Goal: Navigation & Orientation: Find specific page/section

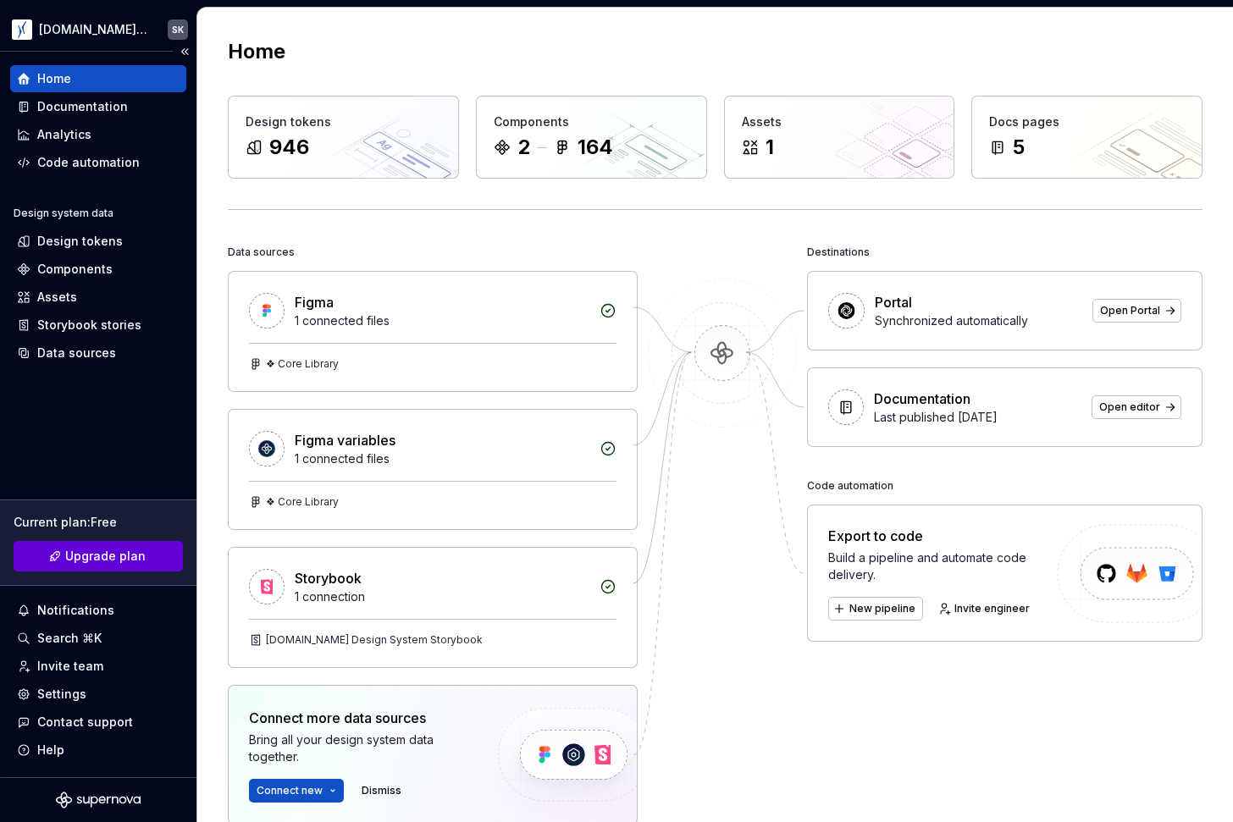
click at [141, 555] on span "Upgrade plan" at bounding box center [105, 556] width 80 height 17
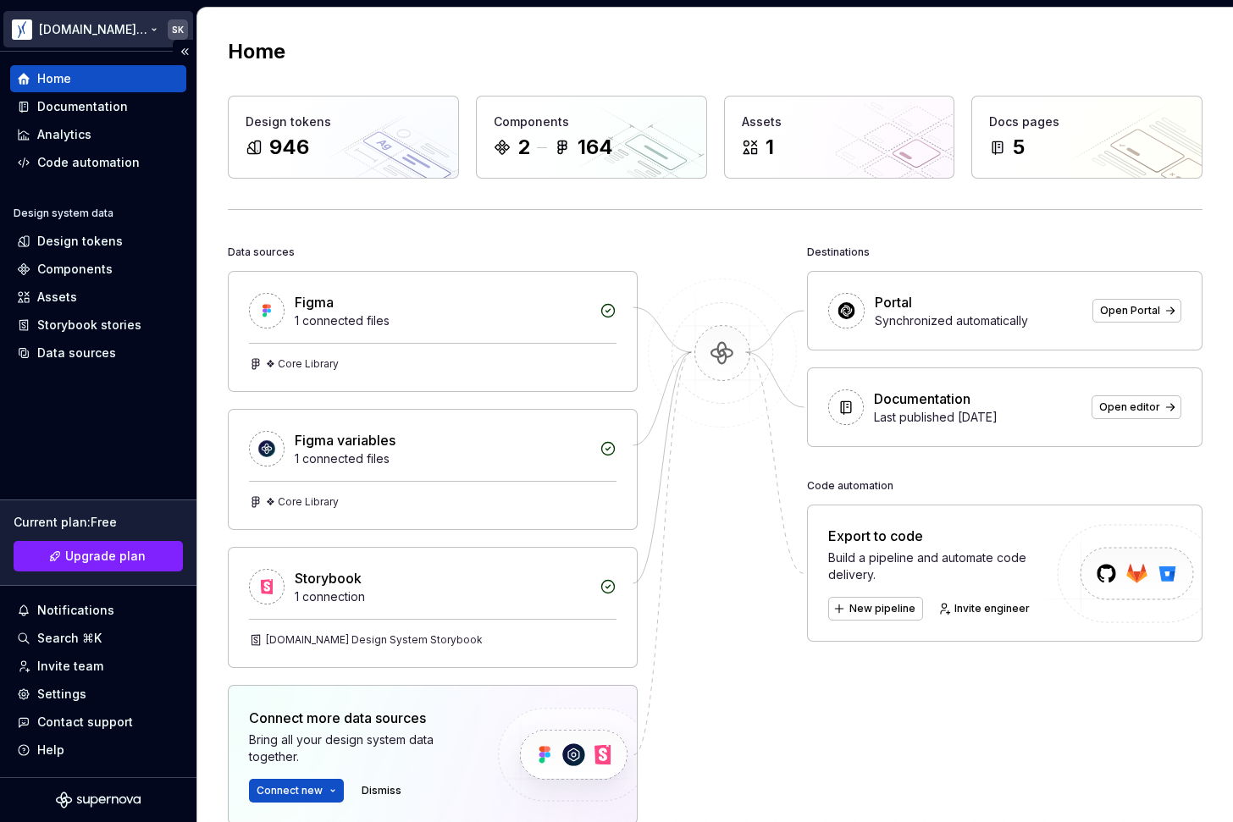
click at [152, 28] on html "Krones.digital Design System SK Home Documentation Analytics Code automation De…" at bounding box center [616, 411] width 1233 height 822
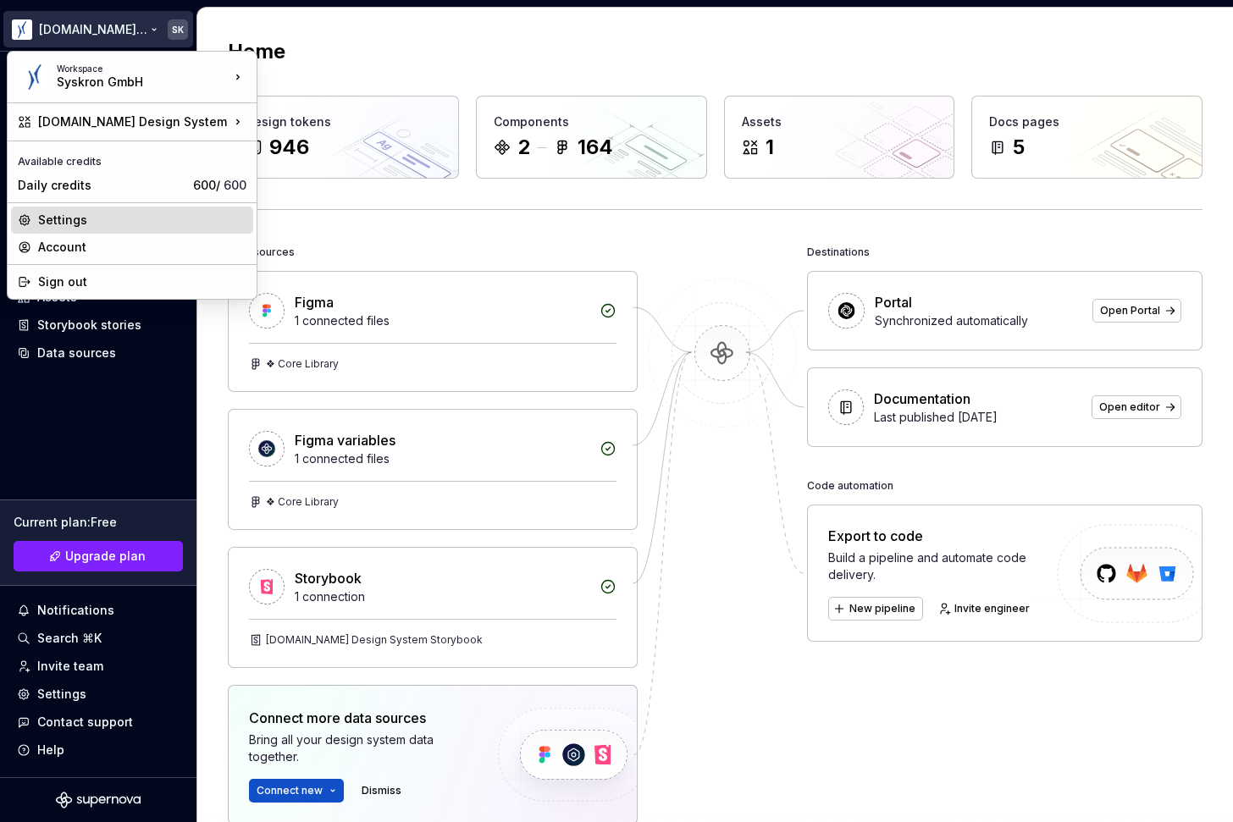
click at [151, 224] on div "Settings" at bounding box center [142, 220] width 208 height 17
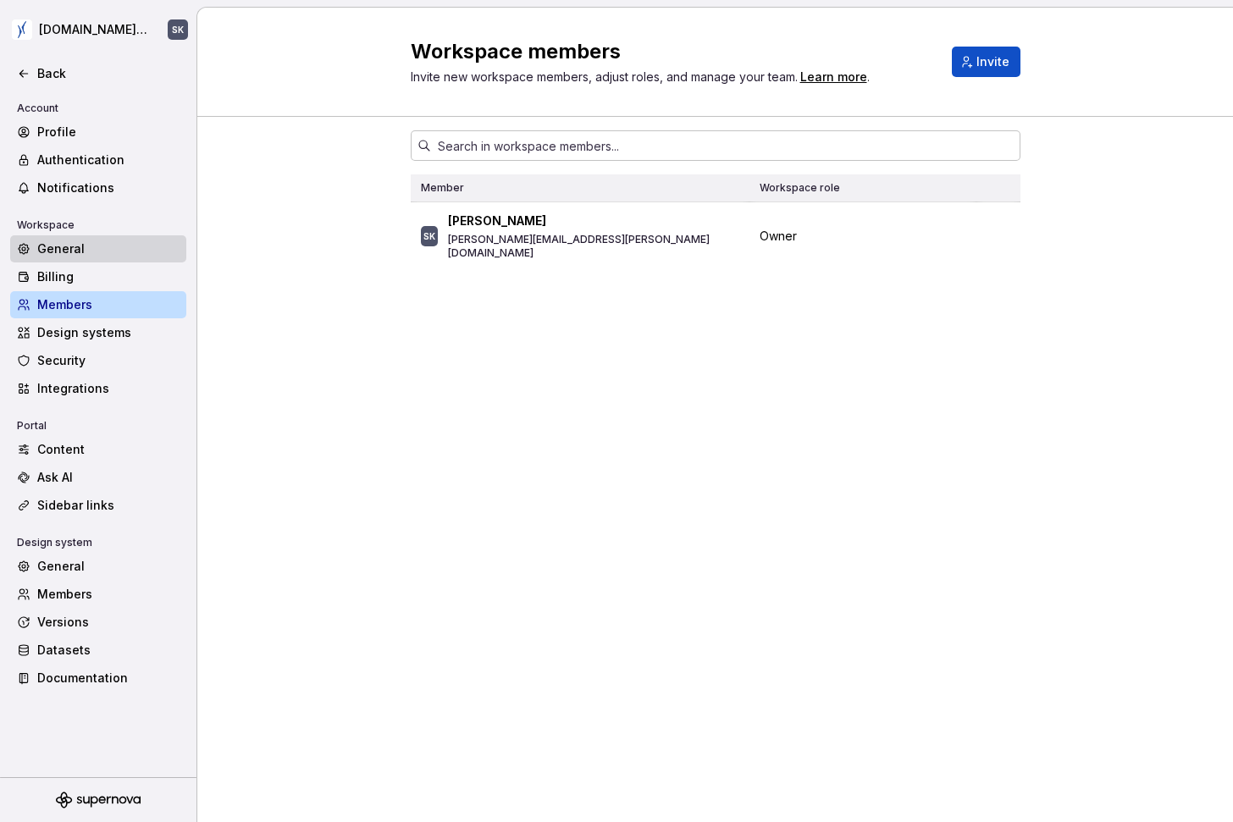
click at [142, 261] on div "General" at bounding box center [98, 248] width 176 height 27
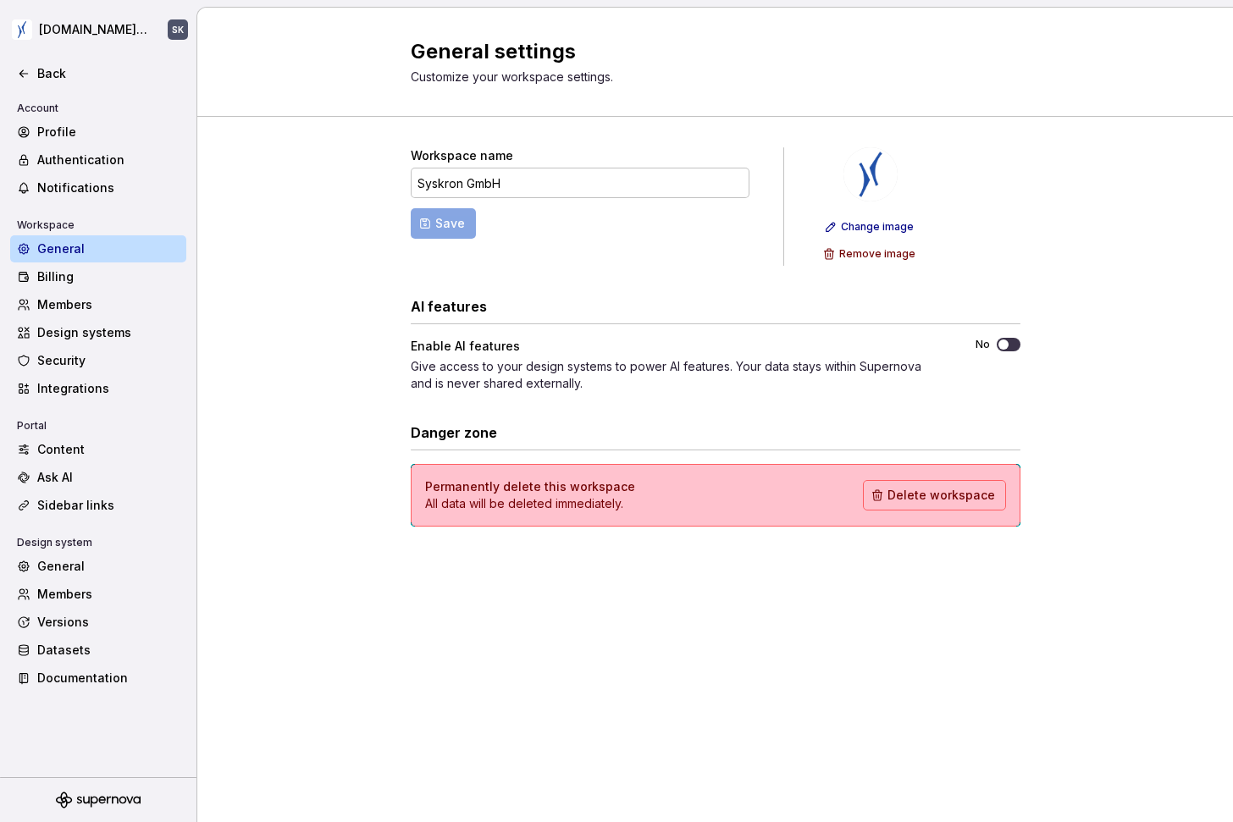
click at [1011, 342] on button "No" at bounding box center [1008, 345] width 24 height 14
click at [65, 69] on div "Back" at bounding box center [108, 73] width 142 height 17
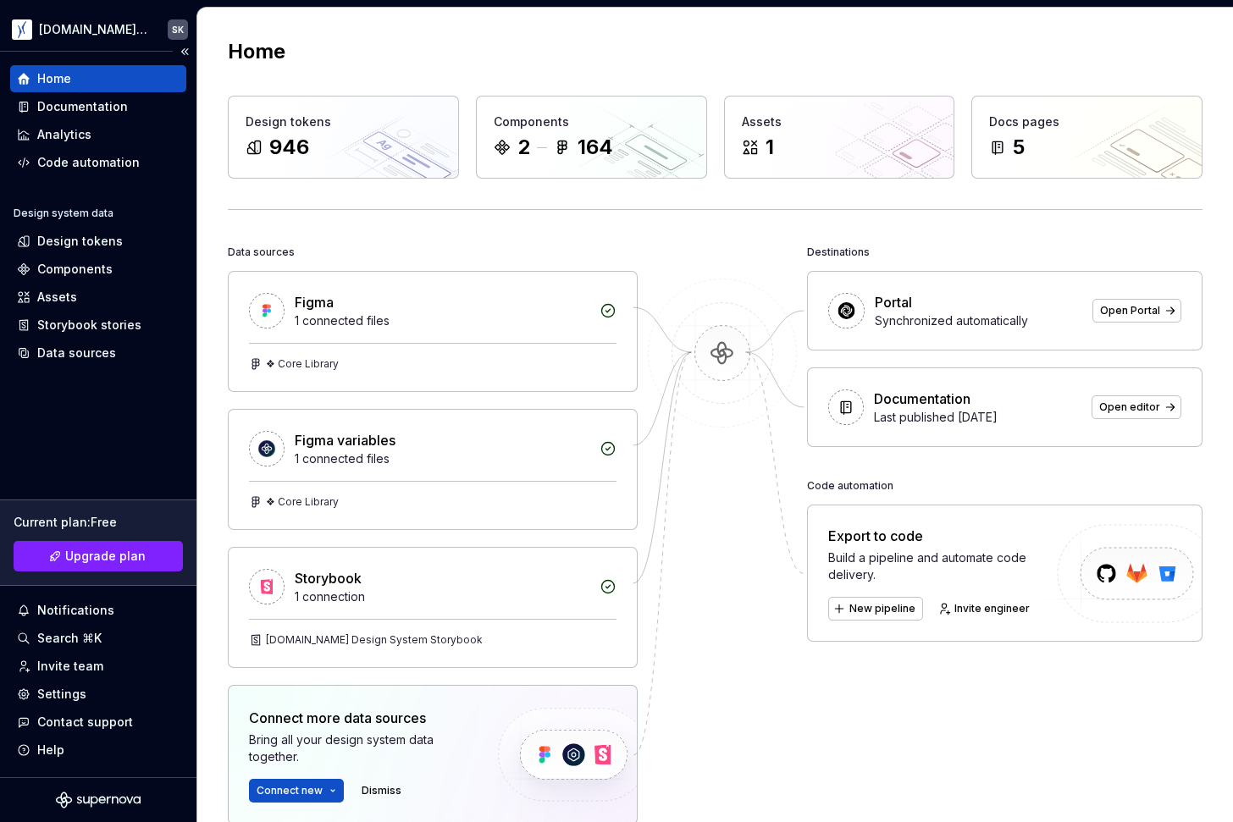
click at [58, 80] on div "Home" at bounding box center [54, 78] width 34 height 17
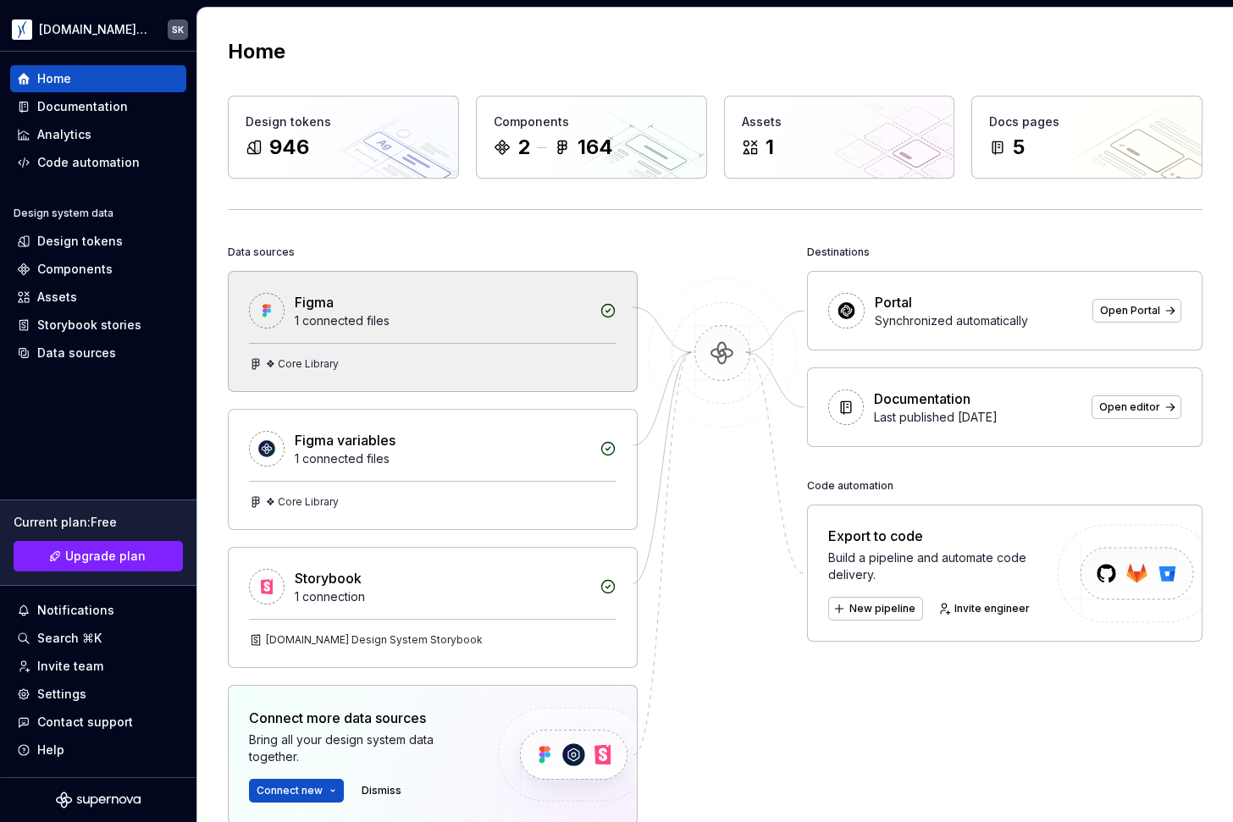
click at [424, 314] on div "1 connected files" at bounding box center [442, 320] width 295 height 17
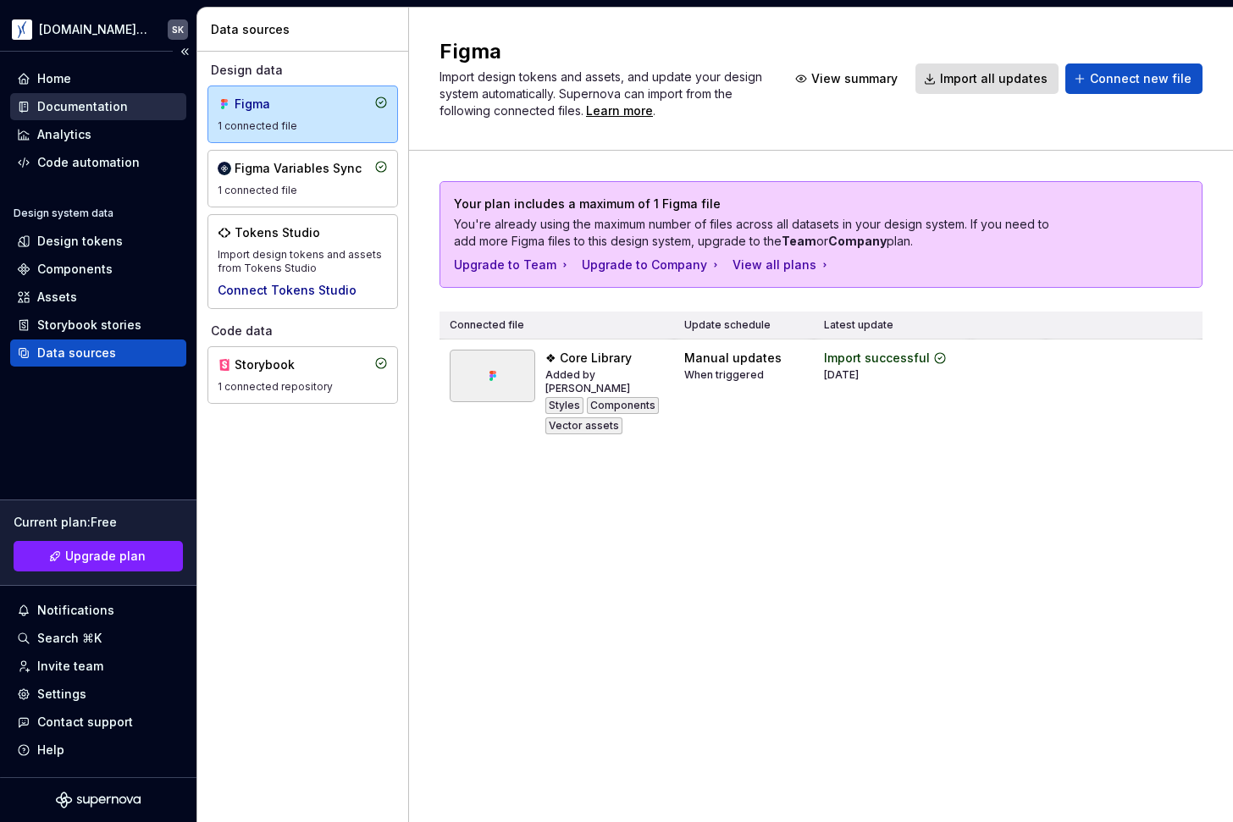
click at [102, 104] on div "Documentation" at bounding box center [82, 106] width 91 height 17
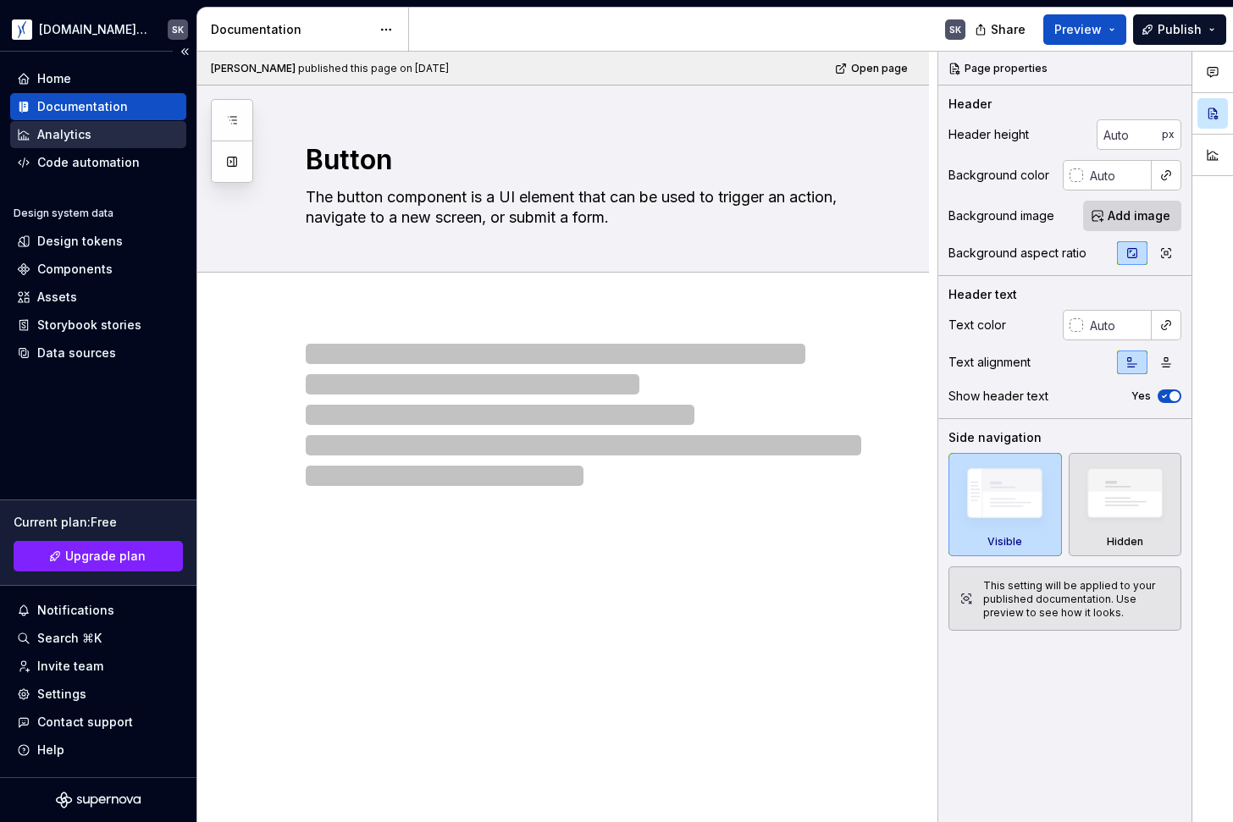
type textarea "*"
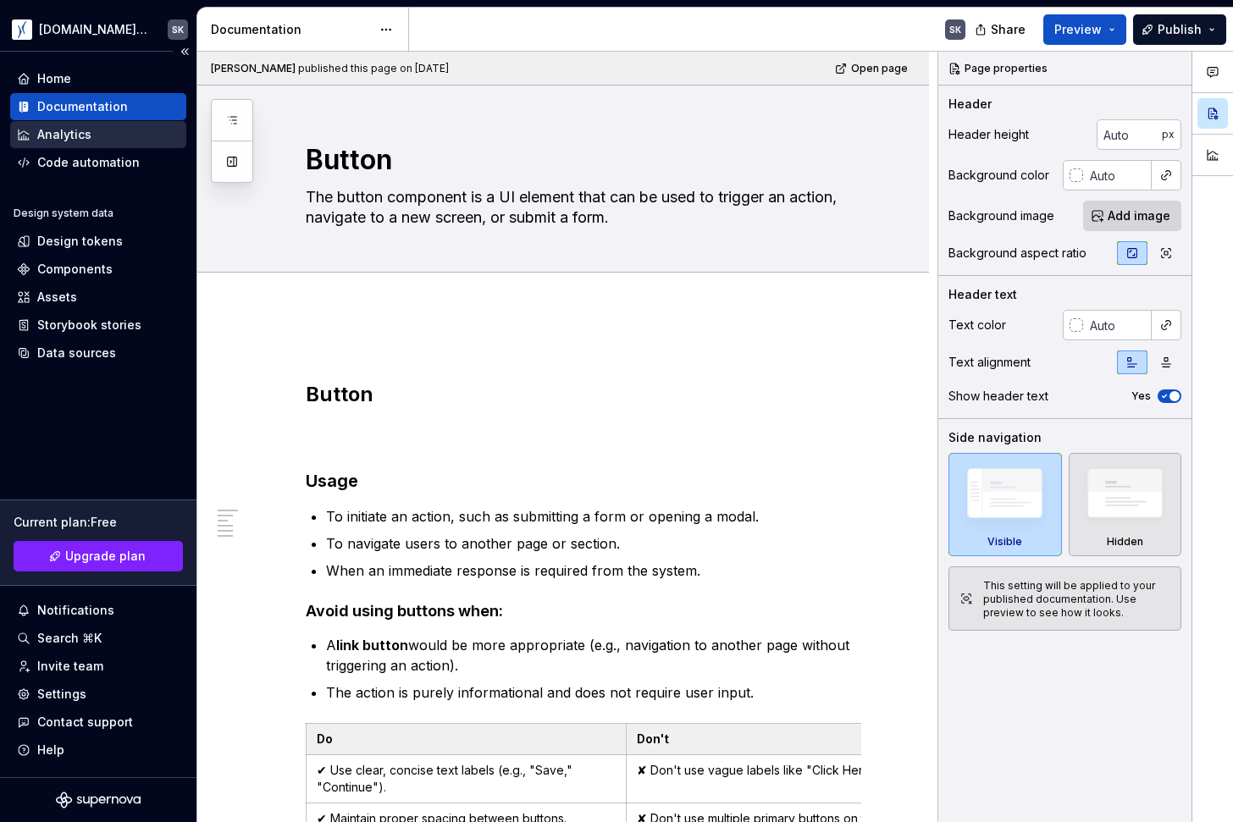
click at [85, 134] on div "Analytics" at bounding box center [64, 134] width 54 height 17
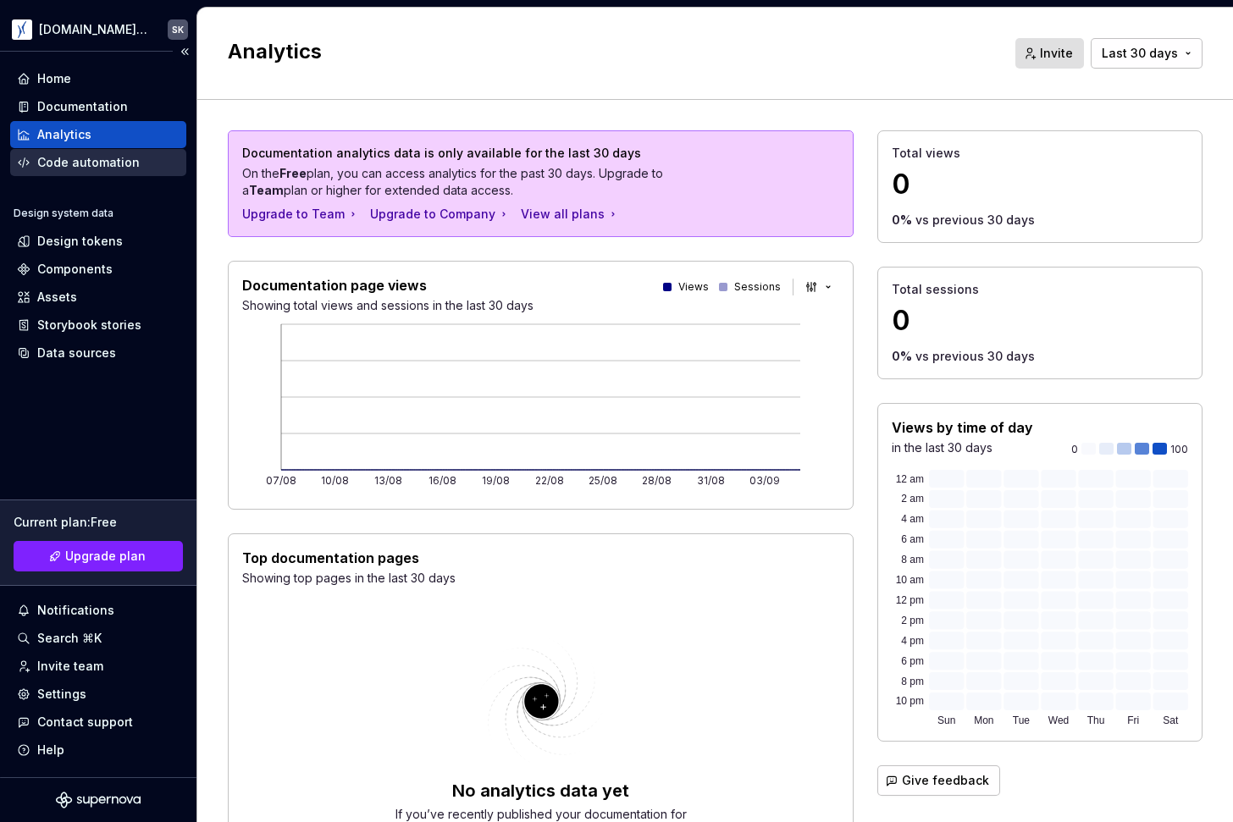
click at [79, 154] on div "Code automation" at bounding box center [88, 162] width 102 height 17
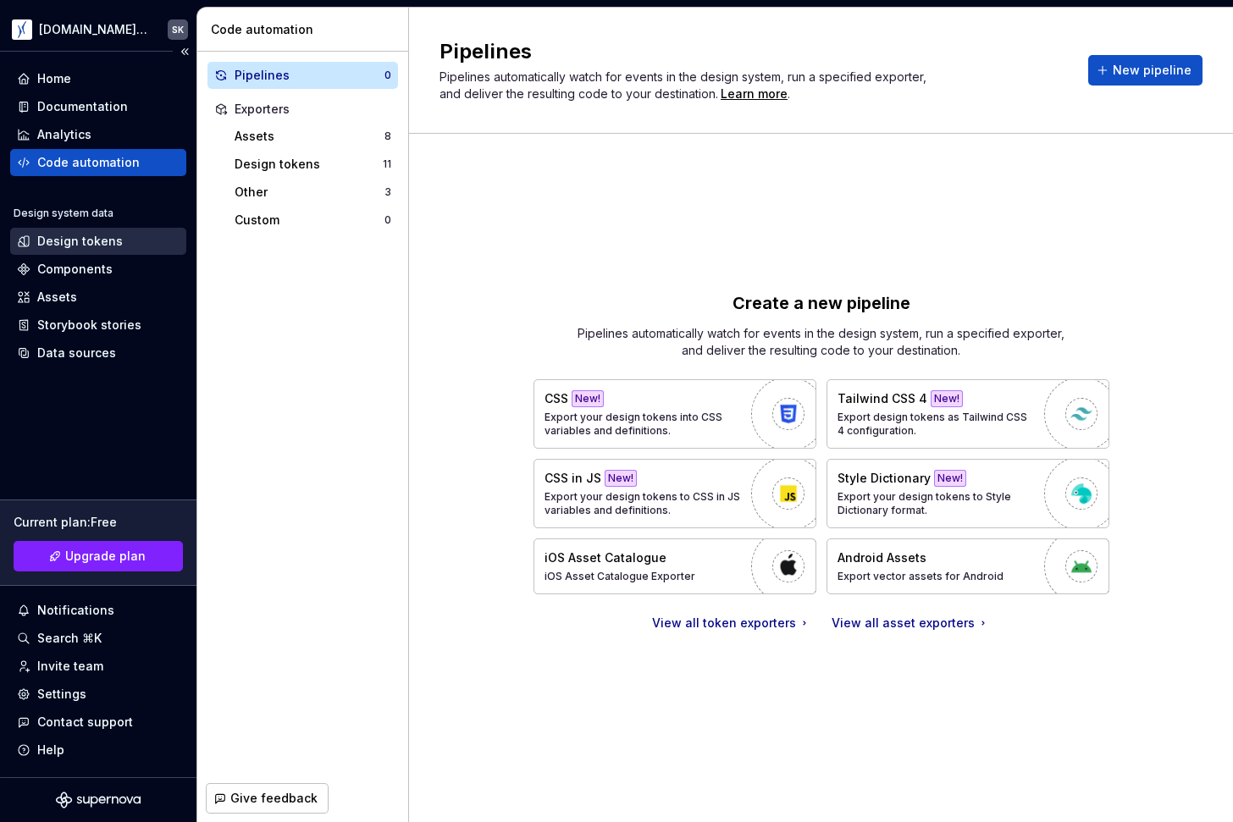
click at [80, 246] on div "Design tokens" at bounding box center [80, 241] width 86 height 17
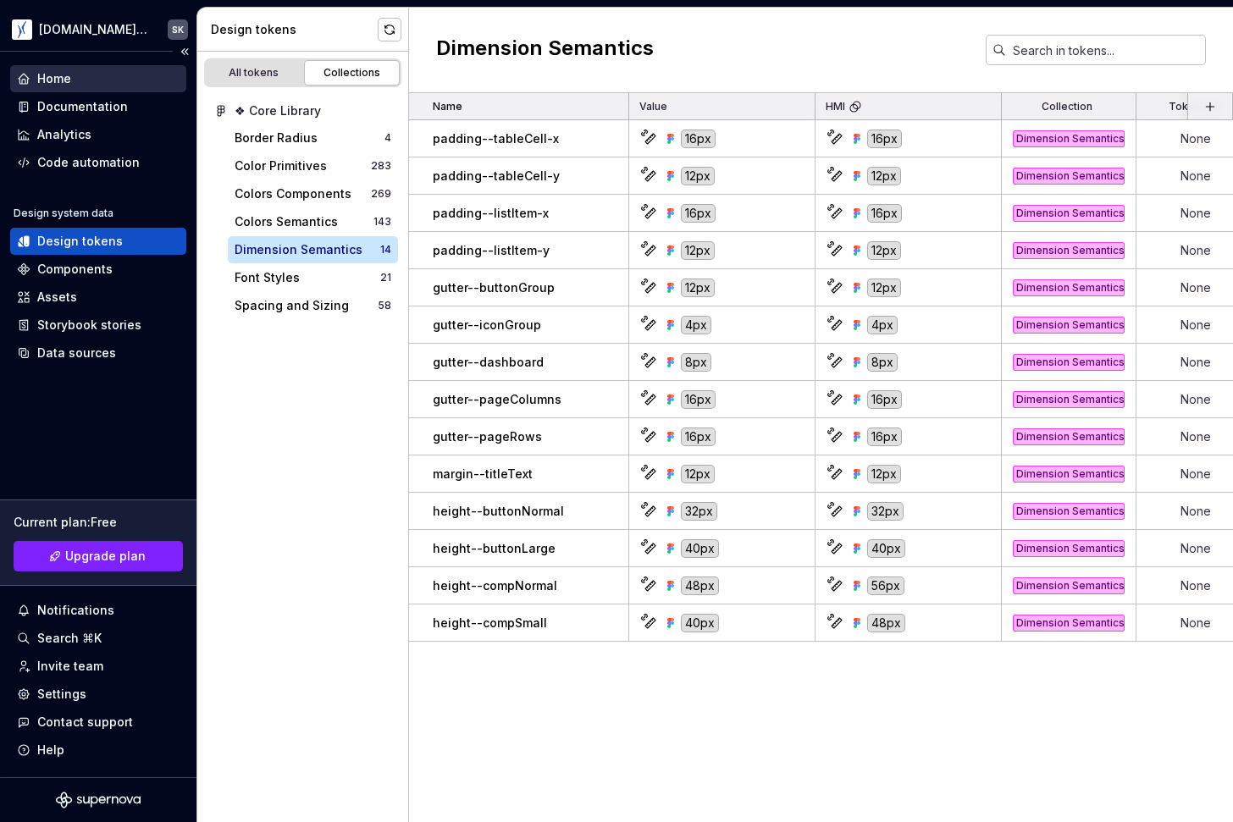
click at [58, 84] on div "Home" at bounding box center [54, 78] width 34 height 17
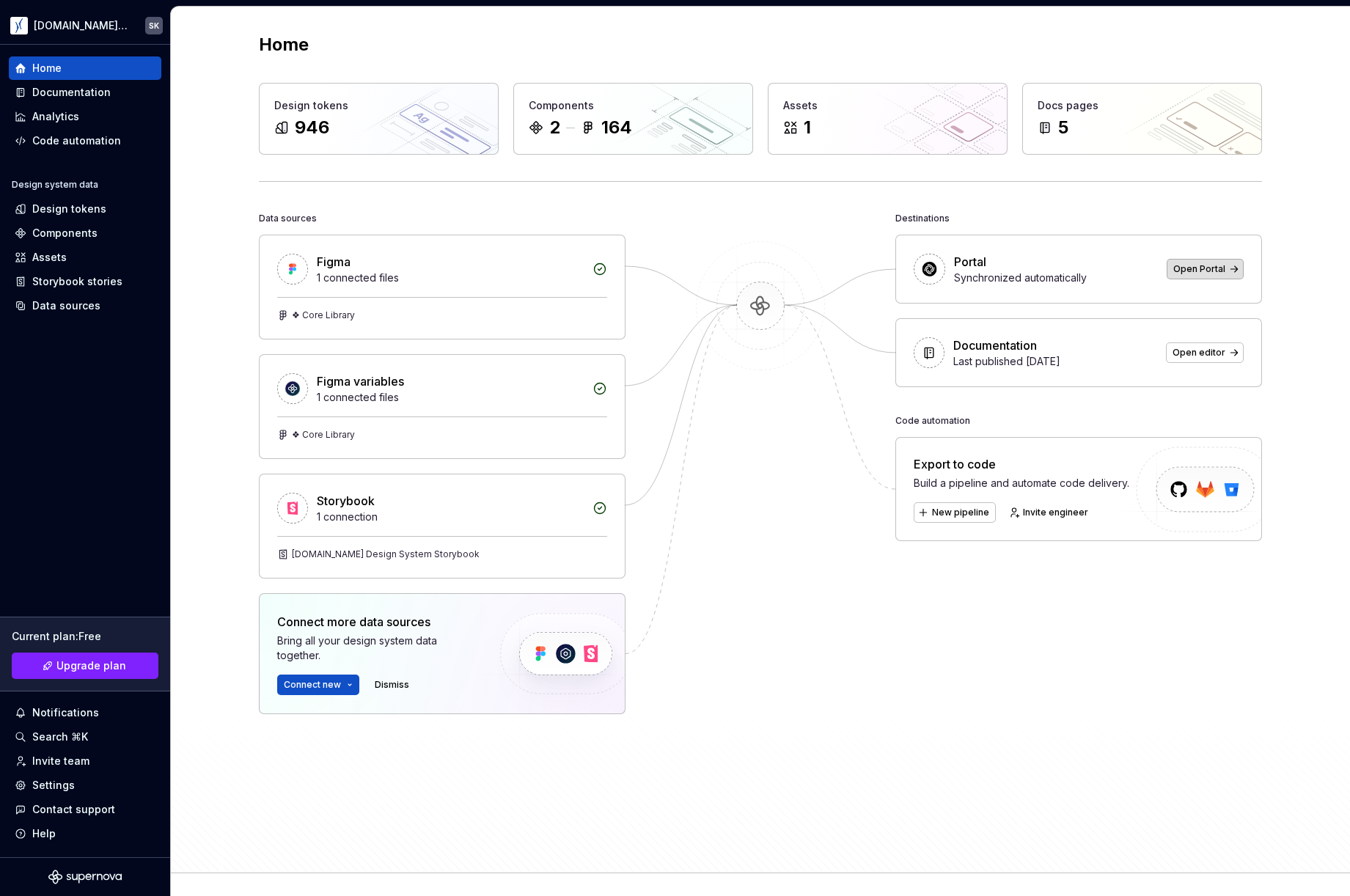
click at [1067, 271] on span "Open Portal" at bounding box center [1199, 269] width 52 height 12
